Goal: Transaction & Acquisition: Subscribe to service/newsletter

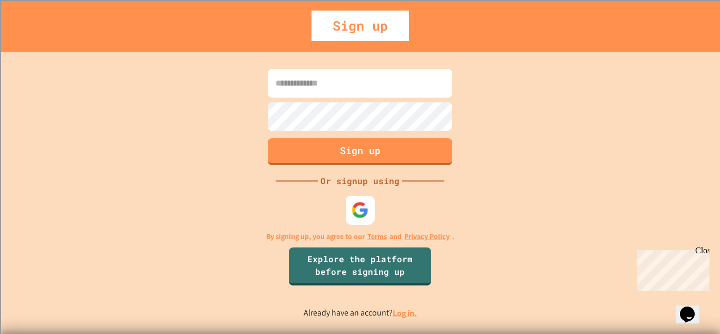
click at [368, 209] on img at bounding box center [360, 209] width 17 height 17
drag, startPoint x: 362, startPoint y: 234, endPoint x: 362, endPoint y: 210, distance: 23.7
click at [362, 218] on div "Sign up Or signup using By signing up, you agree to our Terms and Privacy Polic…" at bounding box center [360, 193] width 720 height 282
click at [479, 182] on div "Sign up Or signup using By signing up, you agree to our Terms and Privacy Polic…" at bounding box center [360, 193] width 720 height 282
